Goal: Entertainment & Leisure: Browse casually

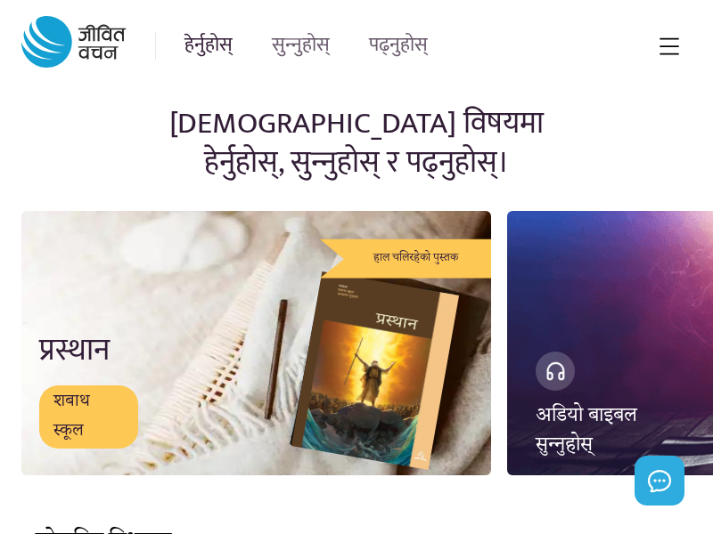
click at [208, 45] on link "हेर्नुहोस्" at bounding box center [208, 46] width 48 height 28
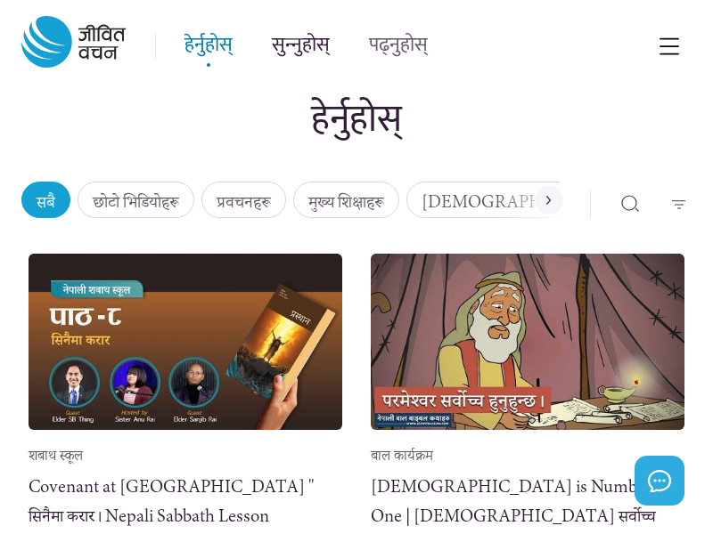
click at [300, 45] on link "सुन्नुहोस्" at bounding box center [301, 46] width 58 height 28
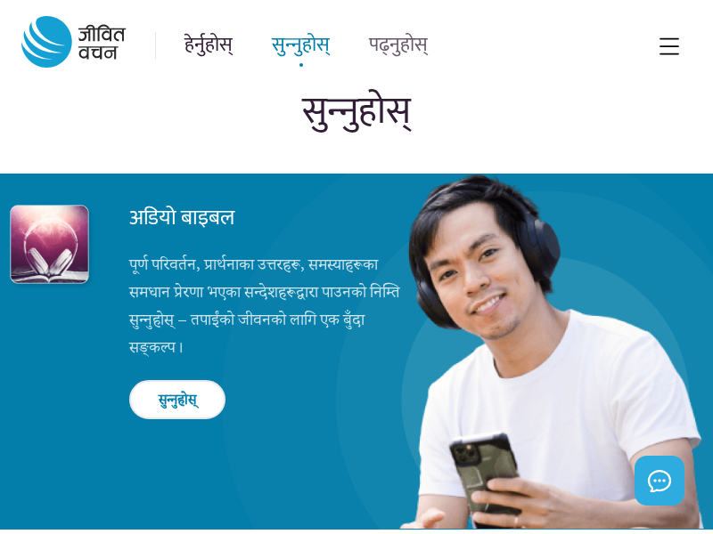
click at [208, 45] on link "हेर्नुहोस्" at bounding box center [208, 46] width 48 height 28
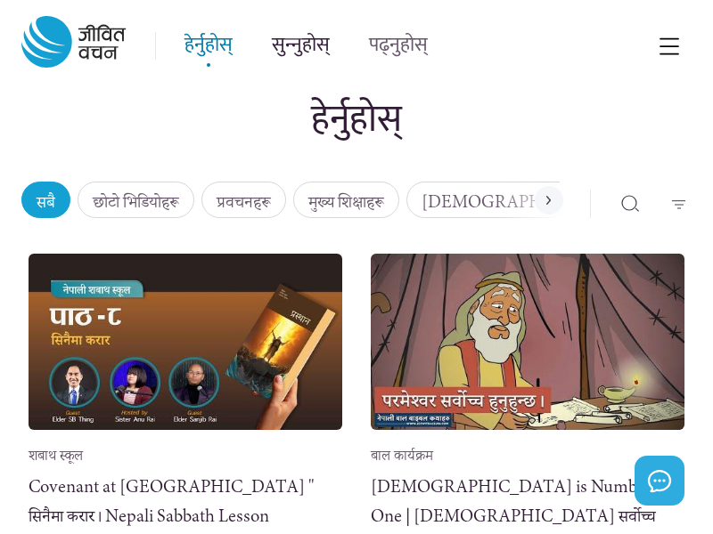
click at [300, 45] on link "सुन्नुहोस्" at bounding box center [301, 46] width 58 height 28
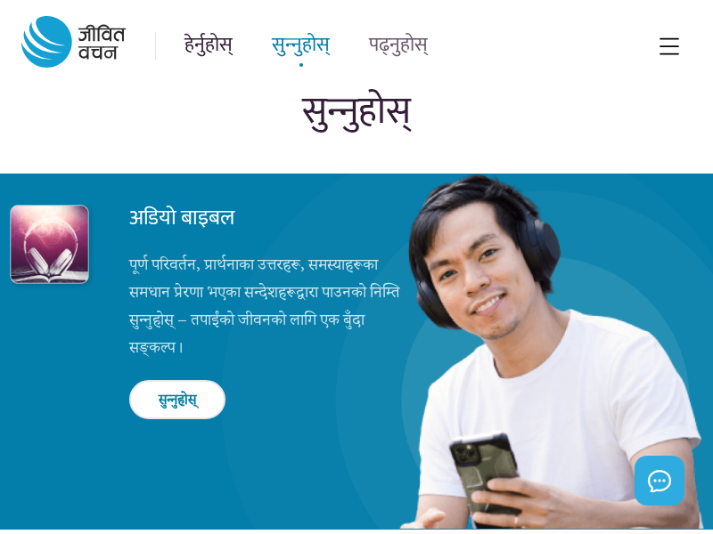
click at [208, 45] on link "हेर्नुहोस्" at bounding box center [208, 46] width 48 height 28
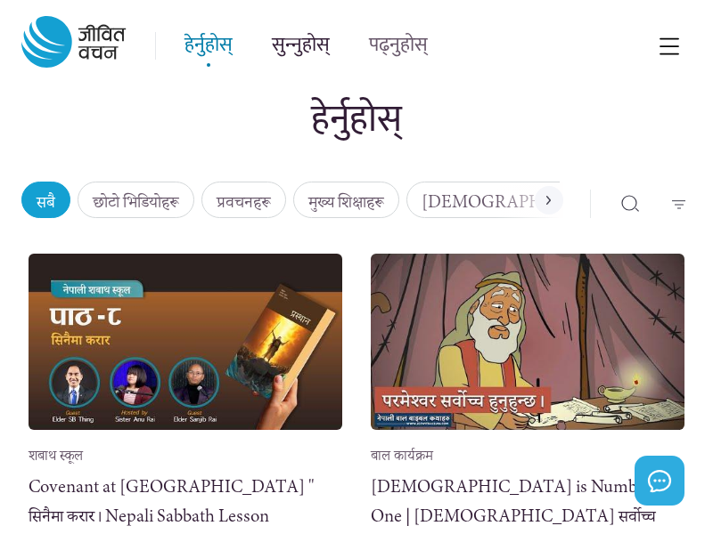
click at [300, 45] on link "सुन्नुहोस्" at bounding box center [301, 46] width 58 height 28
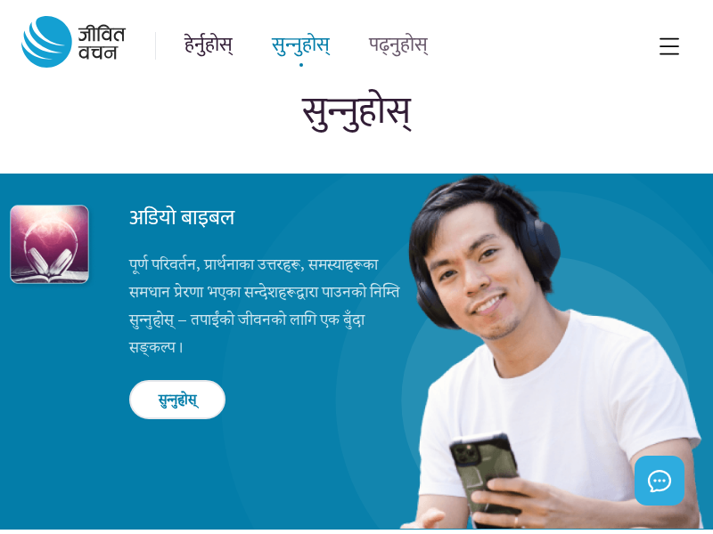
click at [208, 45] on link "हेर्नुहोस्" at bounding box center [208, 46] width 48 height 28
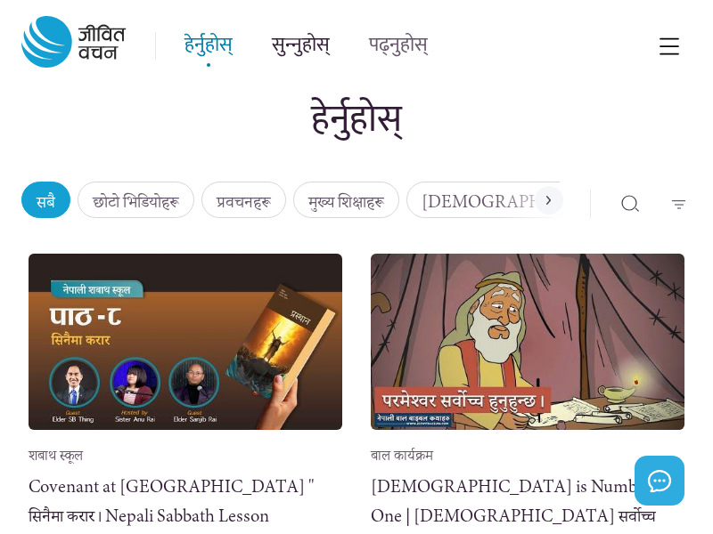
click at [300, 45] on link "सुन्नुहोस्" at bounding box center [301, 46] width 58 height 28
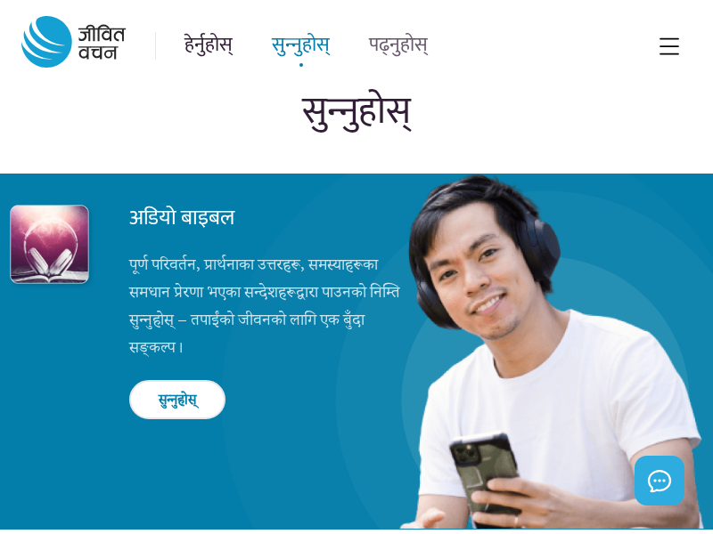
click at [208, 45] on link "हेर्नुहोस्" at bounding box center [208, 46] width 48 height 28
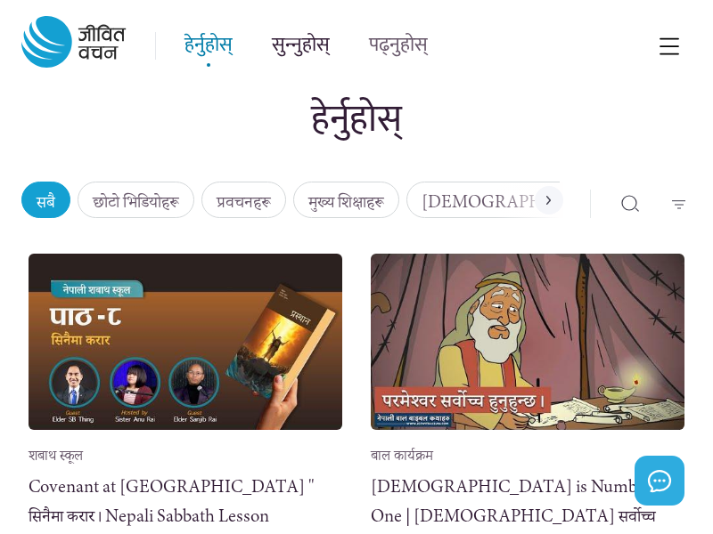
click at [300, 45] on link "सुन्नुहोस्" at bounding box center [301, 46] width 58 height 28
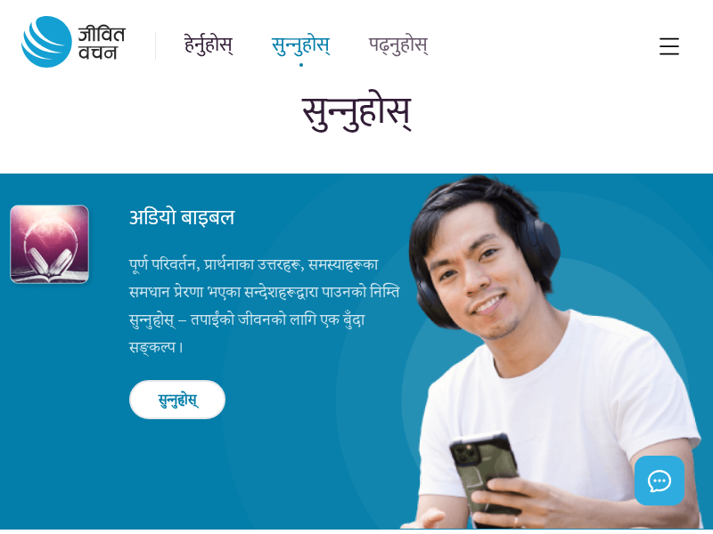
click at [208, 45] on link "हेर्नुहोस्" at bounding box center [208, 46] width 48 height 28
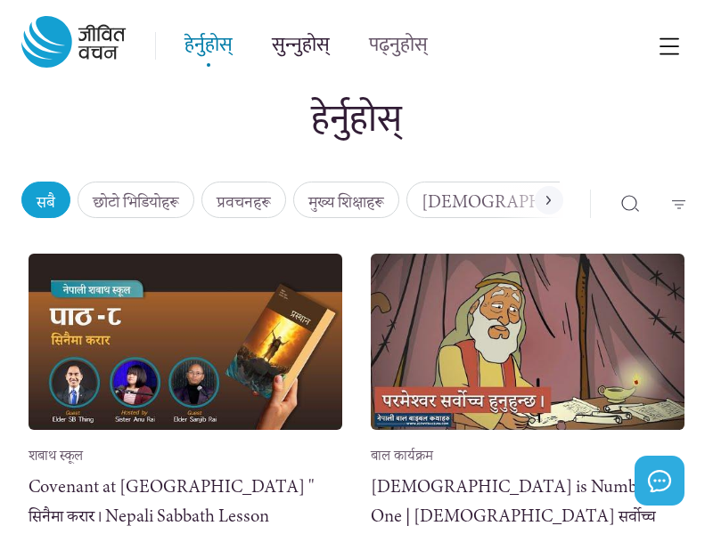
click at [300, 45] on link "सुन्नुहोस्" at bounding box center [301, 46] width 58 height 28
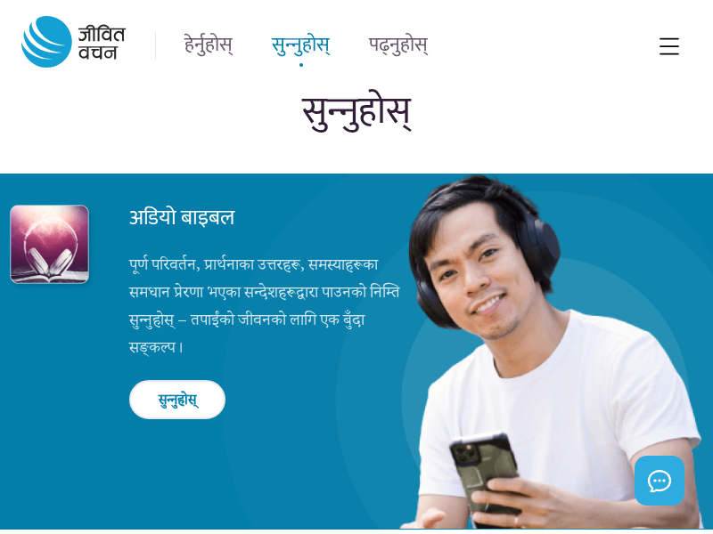
click at [208, 45] on link "हेर्नुहोस्" at bounding box center [208, 46] width 48 height 28
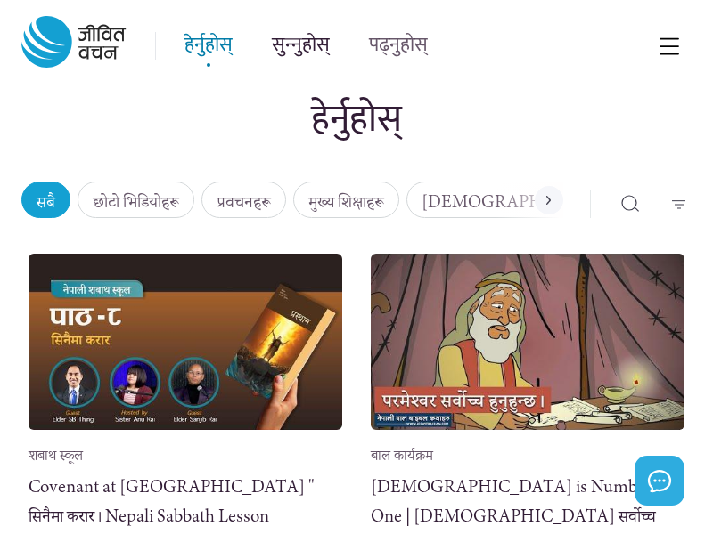
click at [300, 45] on link "सुन्नुहोस्" at bounding box center [301, 46] width 58 height 28
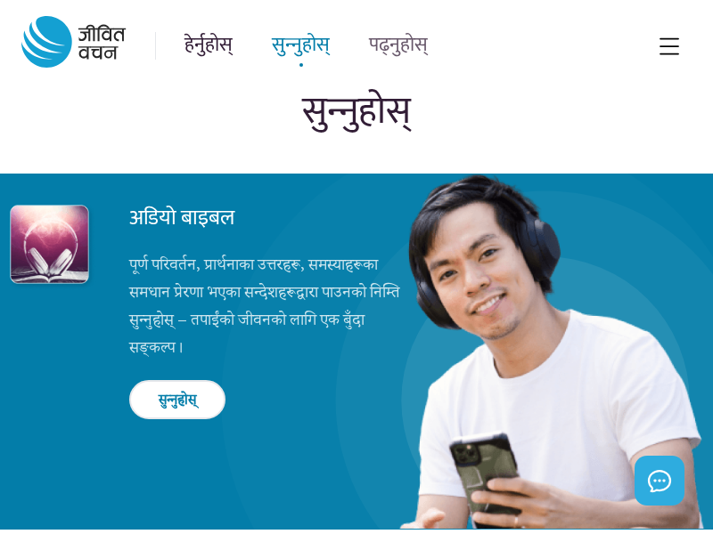
click at [208, 45] on link "हेर्नुहोस्" at bounding box center [208, 46] width 48 height 28
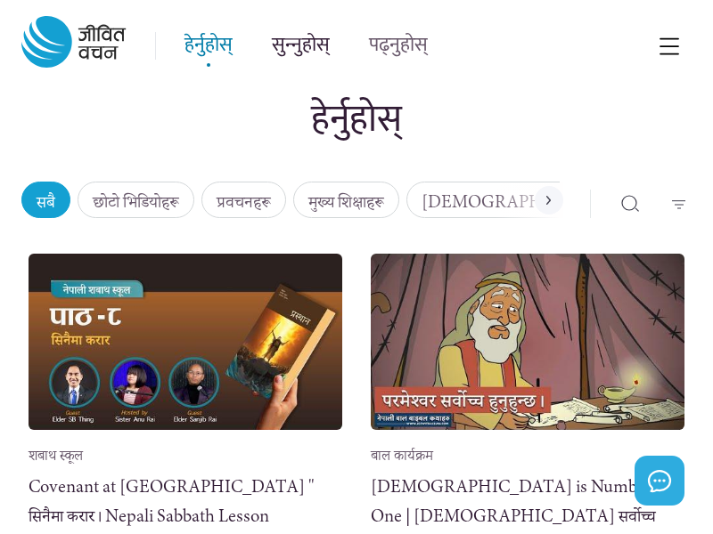
click at [300, 45] on link "सुन्नुहोस्" at bounding box center [301, 46] width 58 height 28
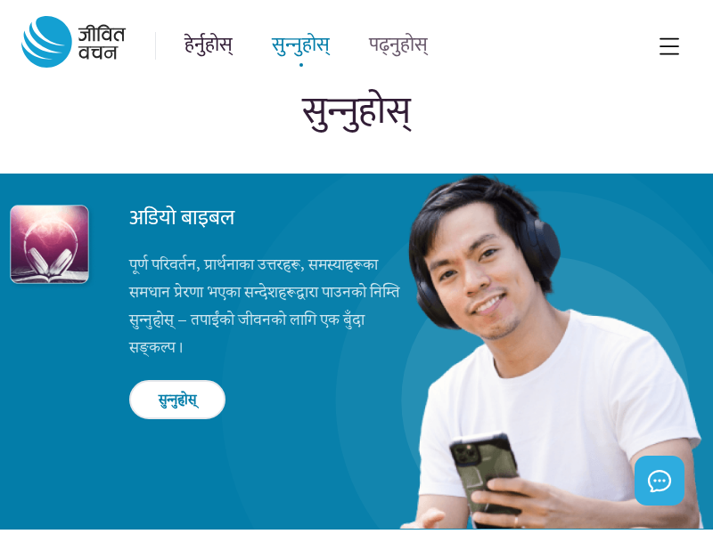
click at [208, 45] on link "हेर्नुहोस्" at bounding box center [208, 46] width 48 height 28
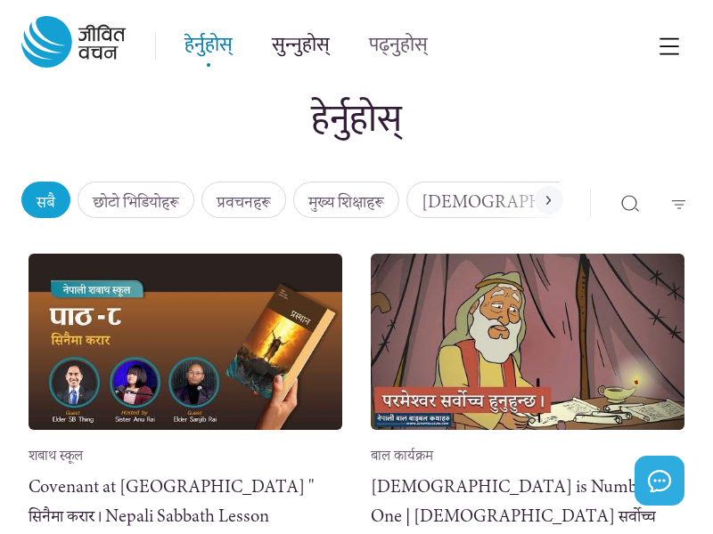
click at [300, 45] on link "सुन्नुहोस्" at bounding box center [301, 46] width 58 height 28
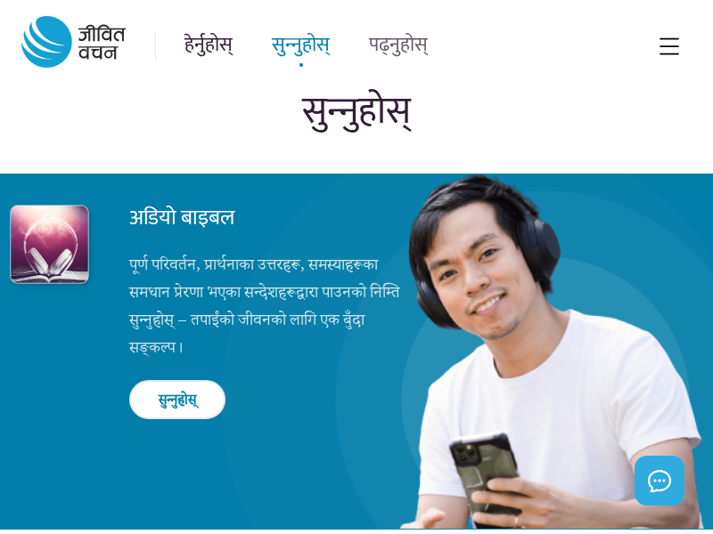
click at [208, 45] on link "हेर्नुहोस्" at bounding box center [208, 46] width 48 height 28
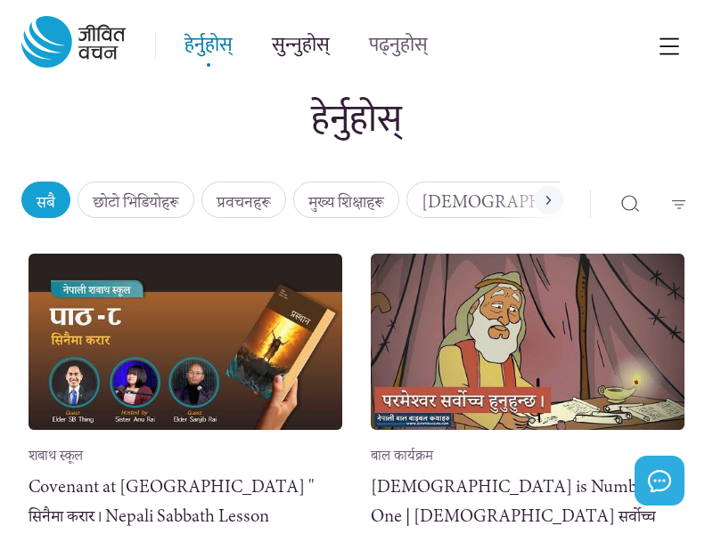
click at [300, 45] on link "सुन्नुहोस्" at bounding box center [301, 46] width 58 height 28
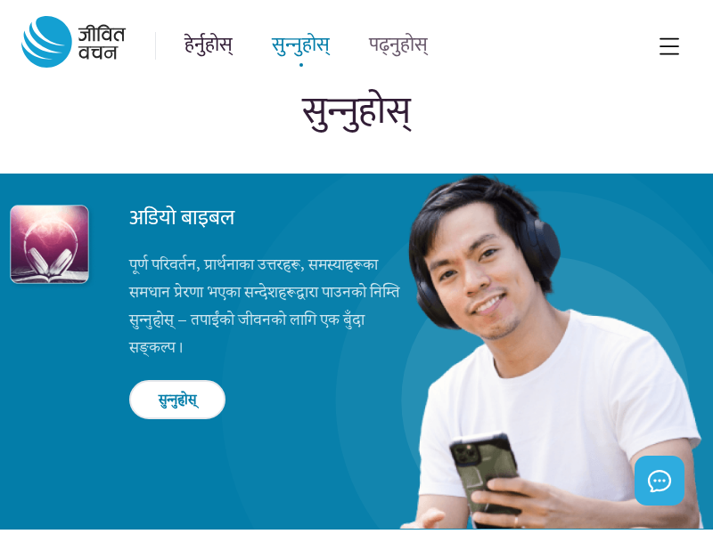
click at [208, 45] on link "हेर्नुहोस्" at bounding box center [208, 46] width 48 height 28
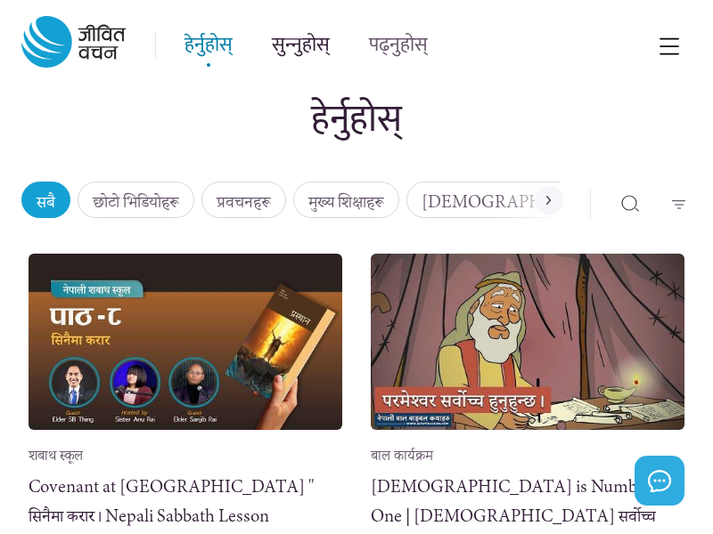
click at [300, 45] on link "सुन्नुहोस्" at bounding box center [301, 46] width 58 height 28
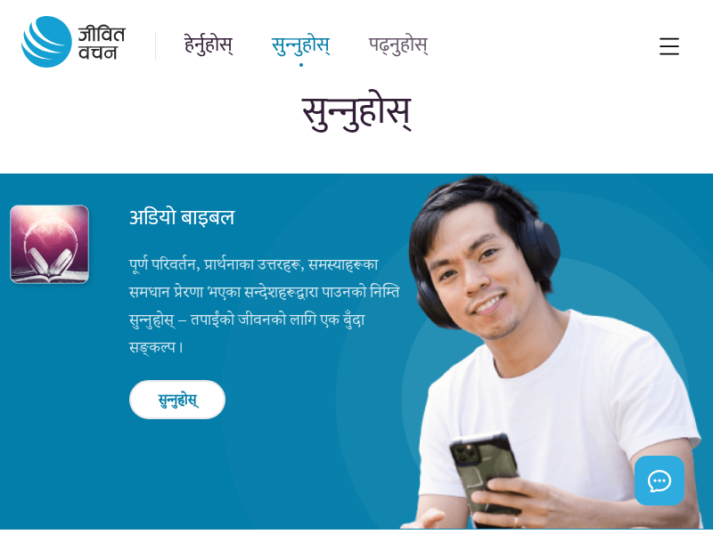
click at [208, 45] on link "हेर्नुहोस्" at bounding box center [208, 46] width 48 height 28
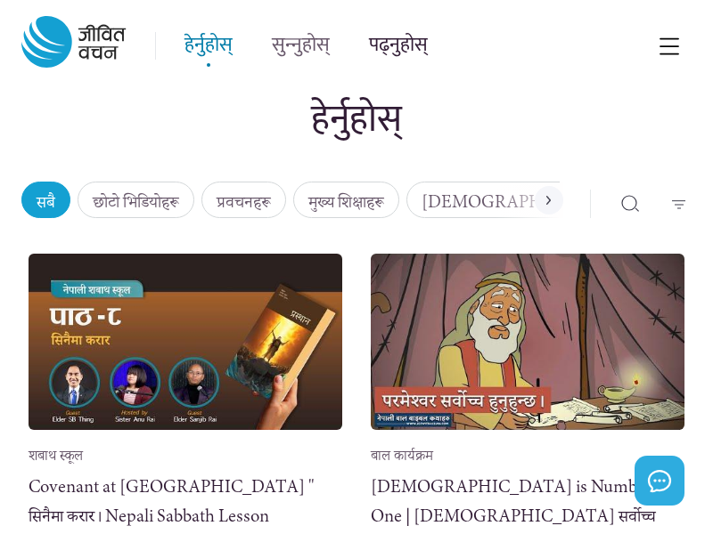
click at [398, 45] on link "पढ्नुहोस्" at bounding box center [398, 46] width 59 height 28
